Goal: Navigation & Orientation: Find specific page/section

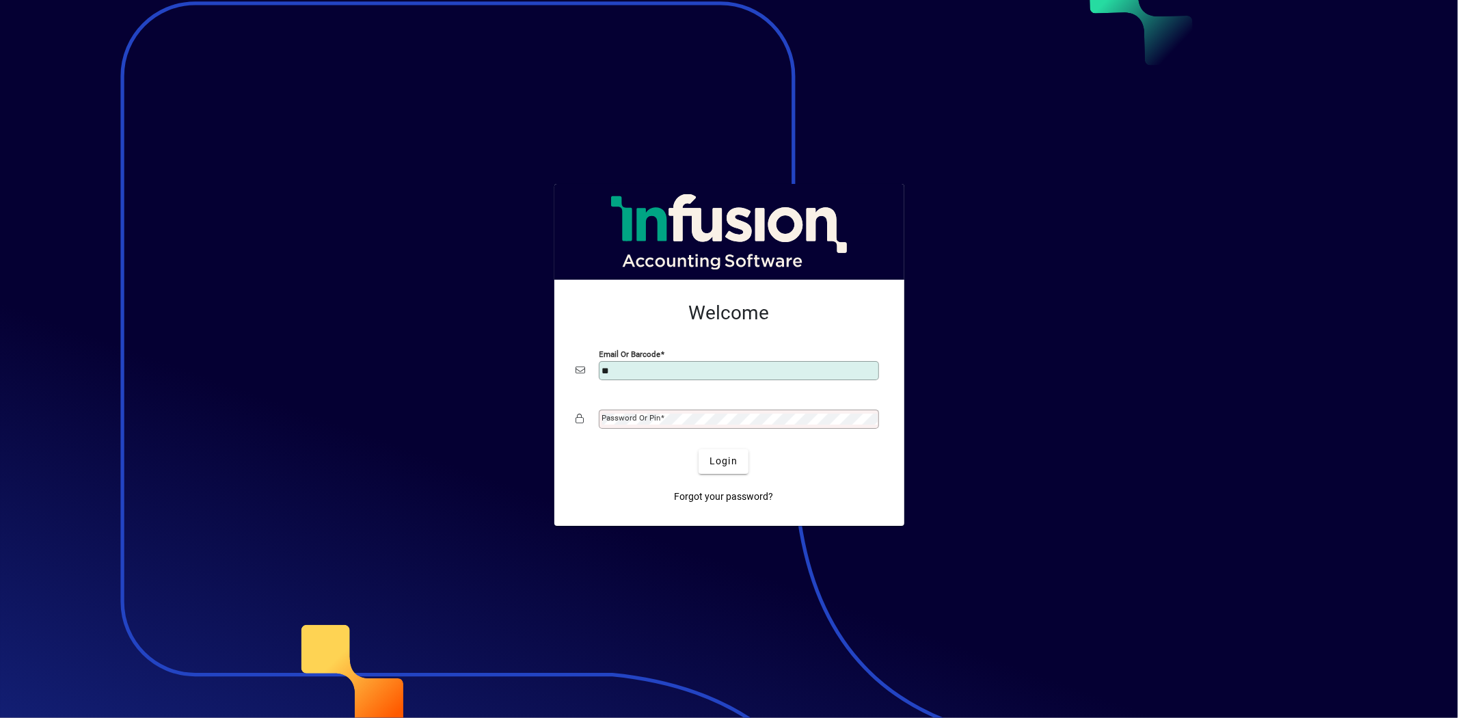
type input "**********"
click at [722, 461] on span "Login" at bounding box center [723, 461] width 28 height 14
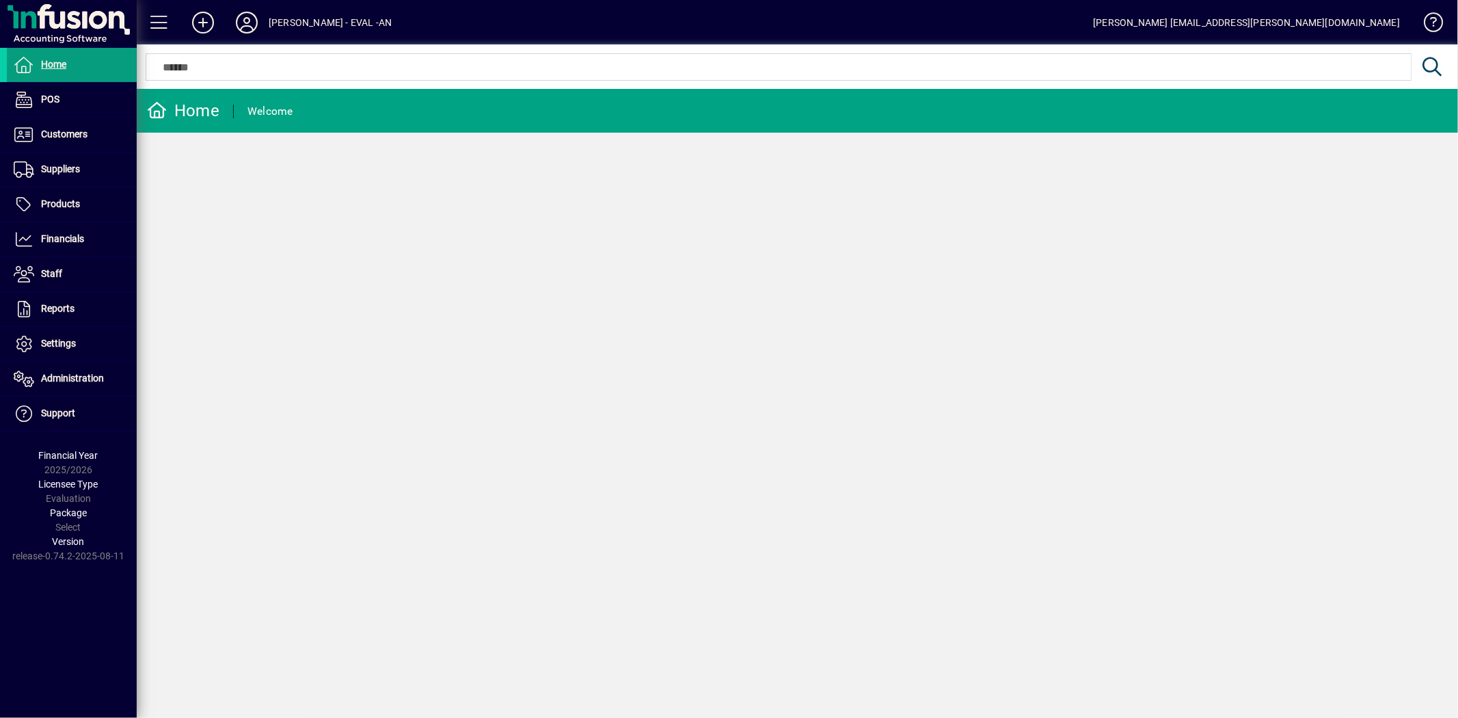
click at [243, 21] on icon at bounding box center [246, 23] width 27 height 22
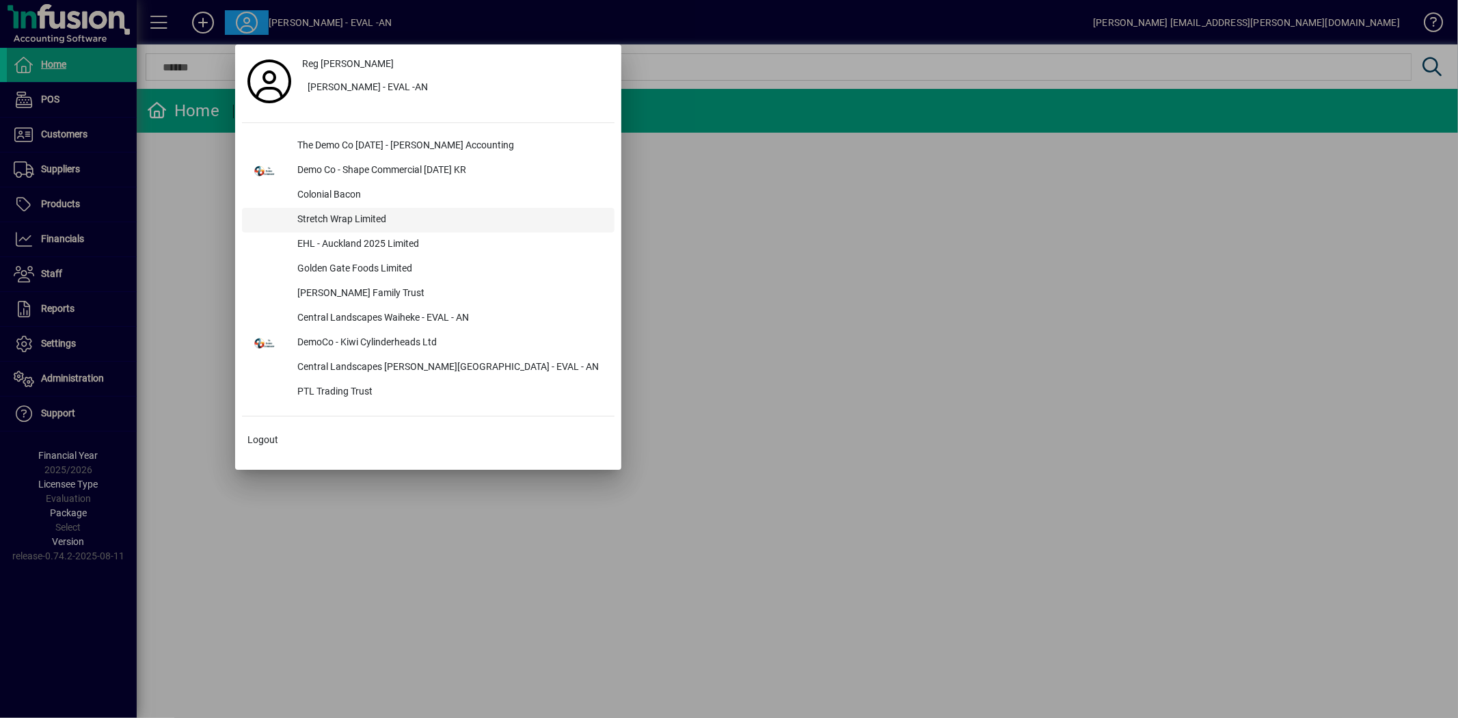
click at [338, 215] on div "Stretch Wrap Limited" at bounding box center [450, 220] width 328 height 25
